Goal: Task Accomplishment & Management: Manage account settings

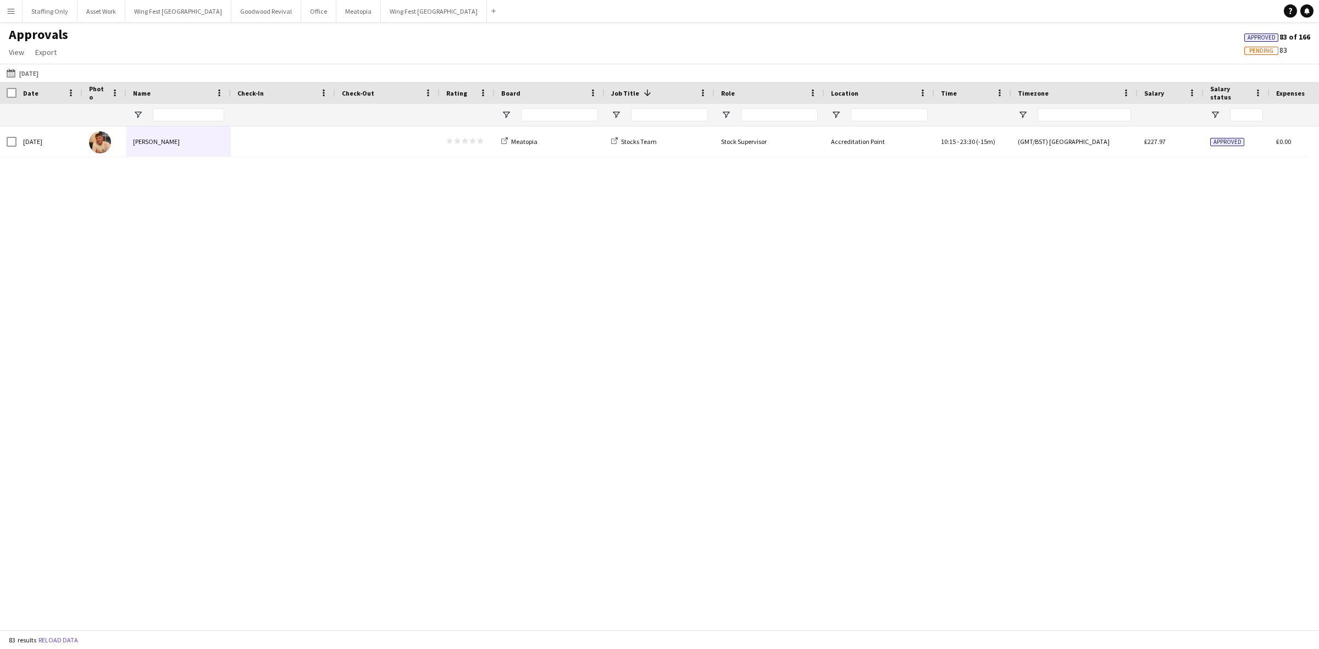
scroll to position [2060, 0]
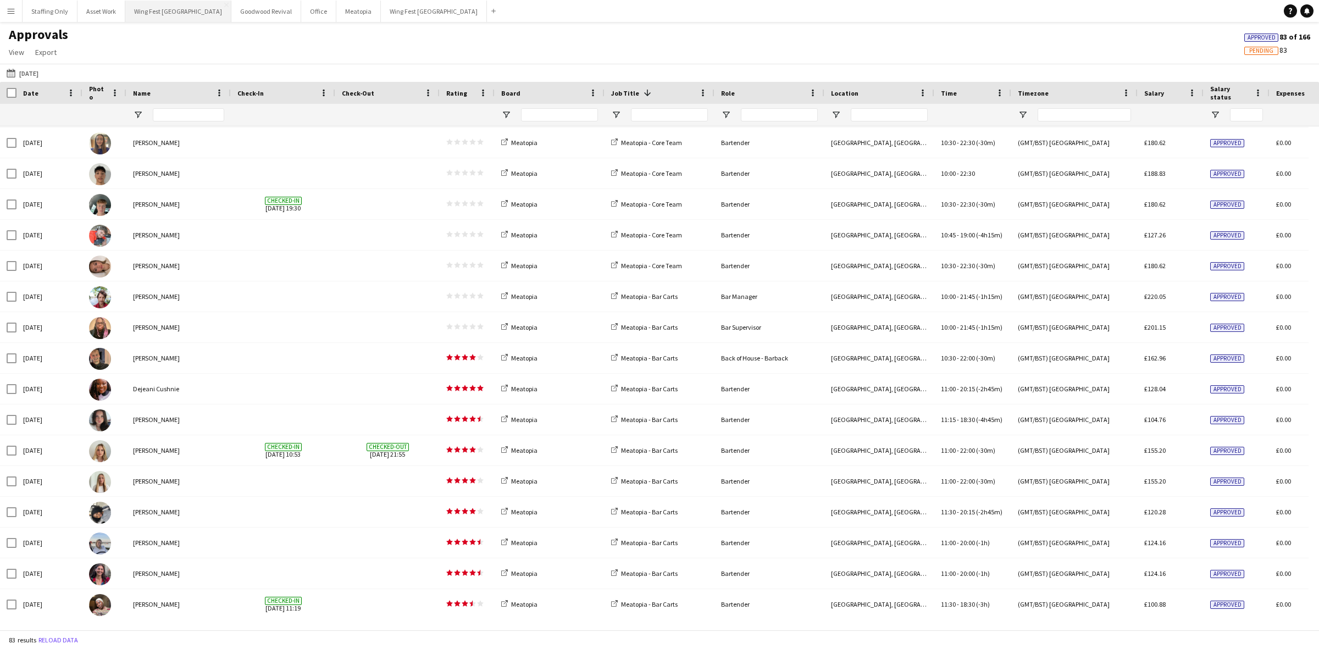
click at [141, 14] on button "Wing Fest Bristol Close" at bounding box center [178, 11] width 106 height 21
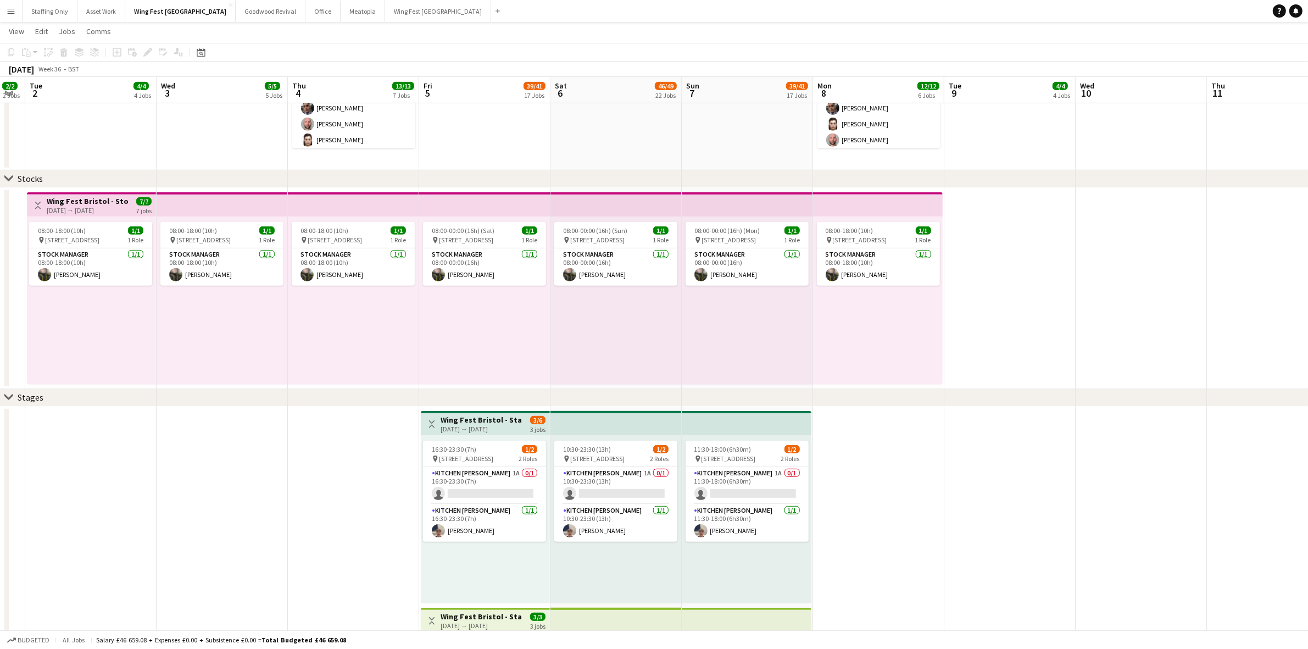
scroll to position [0, 272]
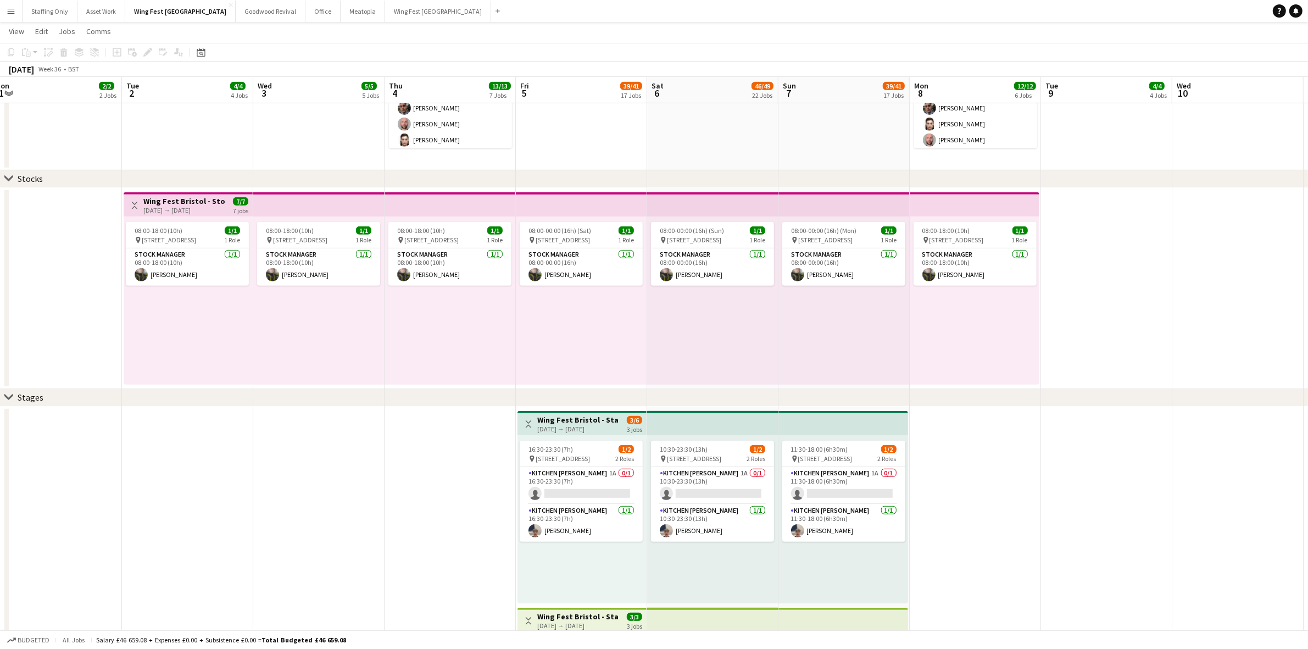
drag, startPoint x: 979, startPoint y: 327, endPoint x: 1075, endPoint y: 320, distance: 97.0
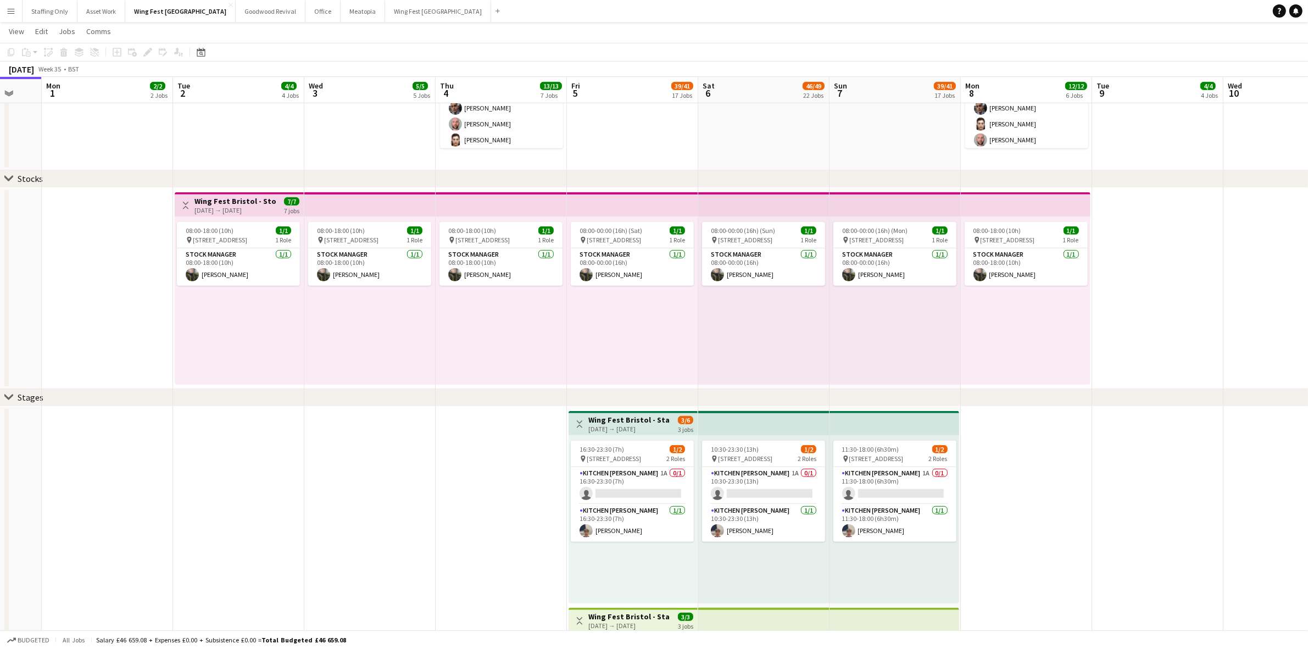
drag, startPoint x: 1130, startPoint y: 306, endPoint x: 1138, endPoint y: 306, distance: 8.8
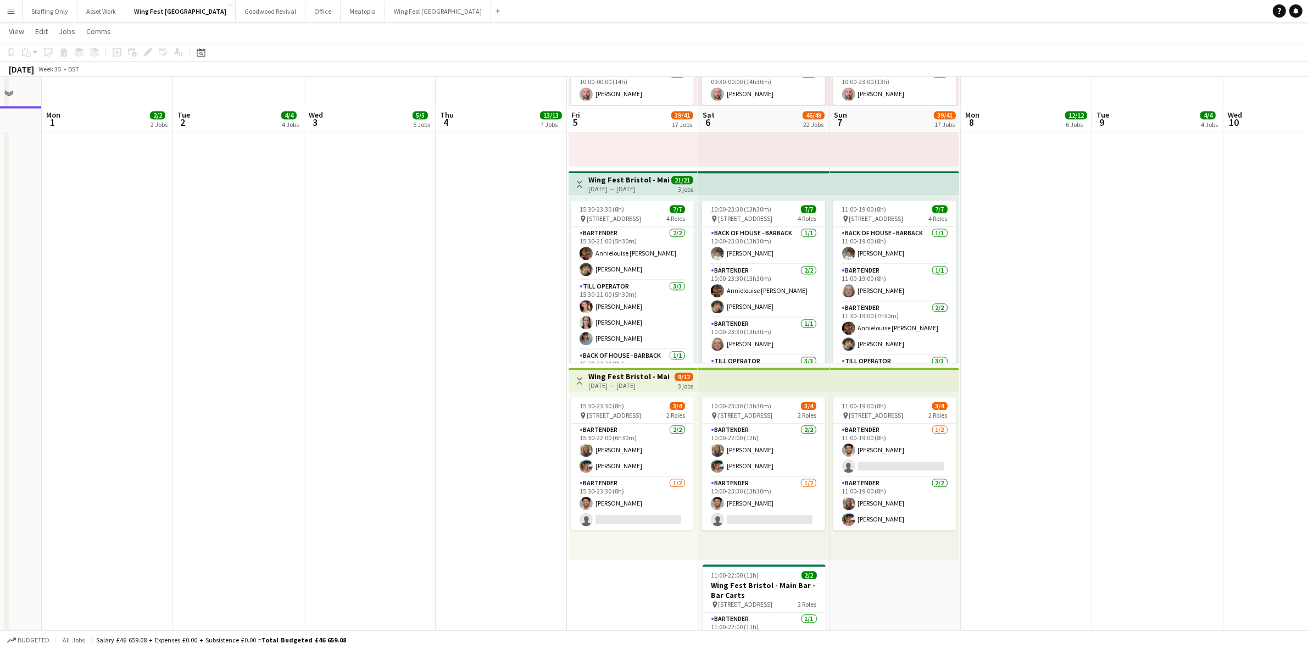
scroll to position [3228, 0]
